Goal: Check status: Check status

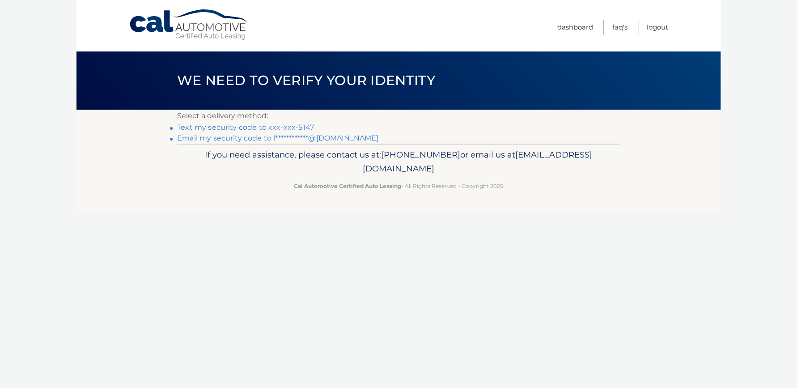
drag, startPoint x: 263, startPoint y: 121, endPoint x: 261, endPoint y: 125, distance: 5.0
click at [263, 121] on p "Select a delivery method:" at bounding box center [398, 116] width 443 height 13
click at [261, 126] on link "Text my security code to xxx-xxx-5147" at bounding box center [245, 127] width 137 height 8
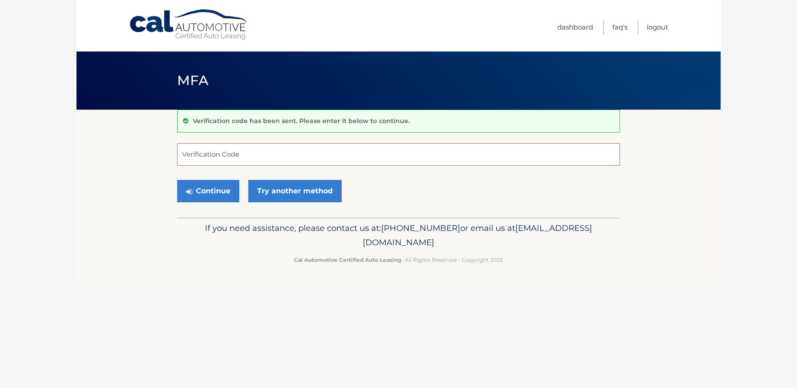
click at [270, 156] on input "Verification Code" at bounding box center [398, 154] width 443 height 22
type input "758447"
click at [205, 191] on button "Continue" at bounding box center [208, 191] width 62 height 22
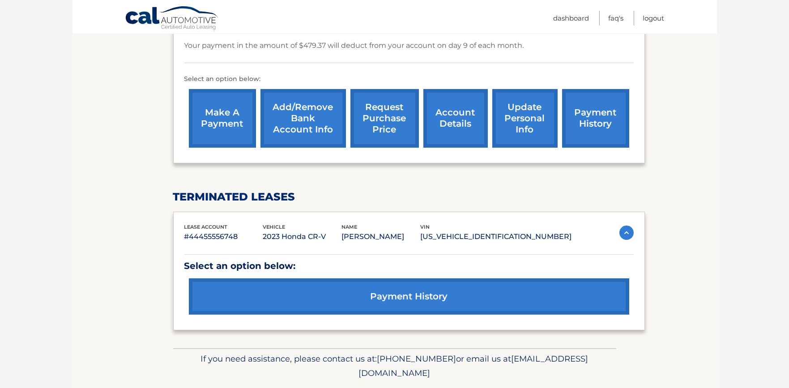
scroll to position [276, 0]
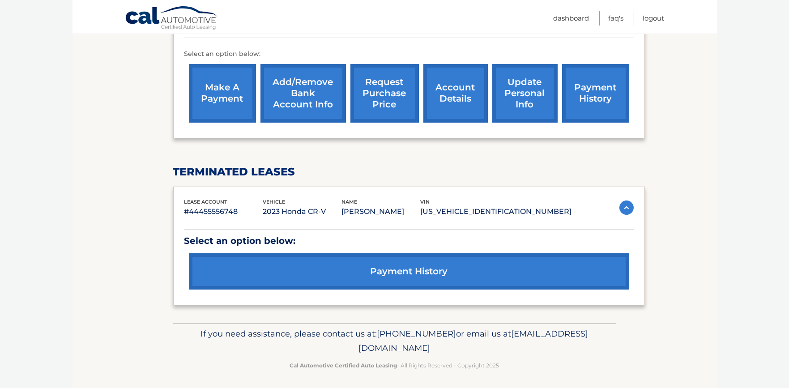
click at [433, 269] on link "payment history" at bounding box center [409, 271] width 440 height 36
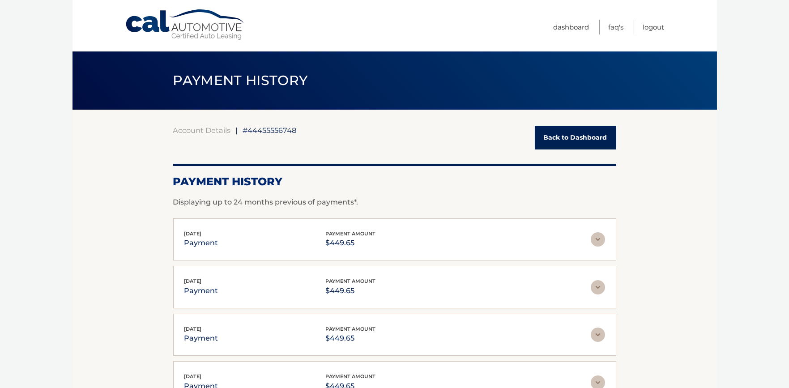
click at [557, 138] on link "Back to Dashboard" at bounding box center [575, 138] width 81 height 24
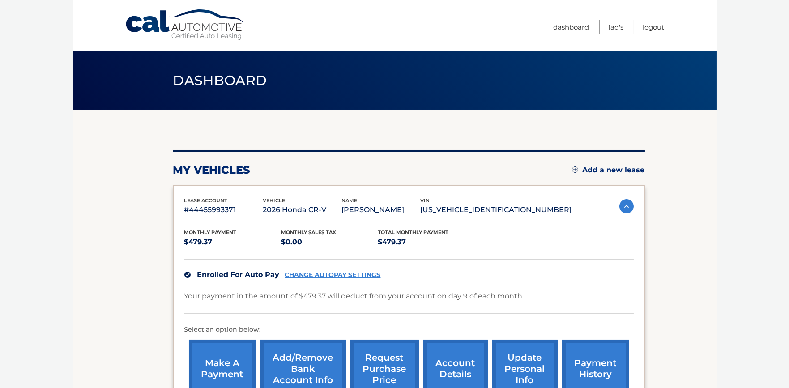
scroll to position [56, 0]
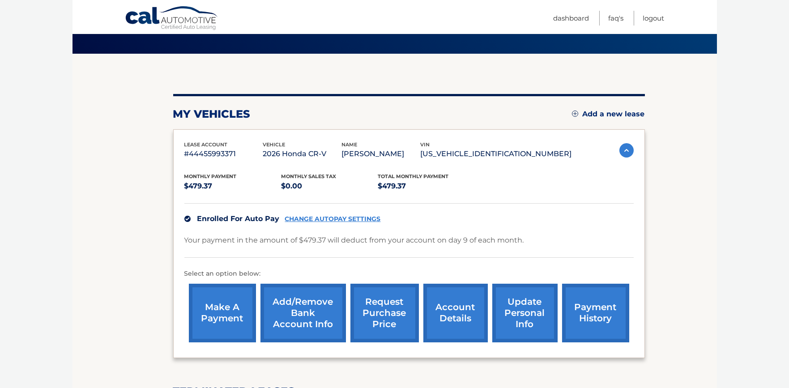
click at [574, 300] on link "payment history" at bounding box center [595, 313] width 67 height 59
